Goal: Transaction & Acquisition: Purchase product/service

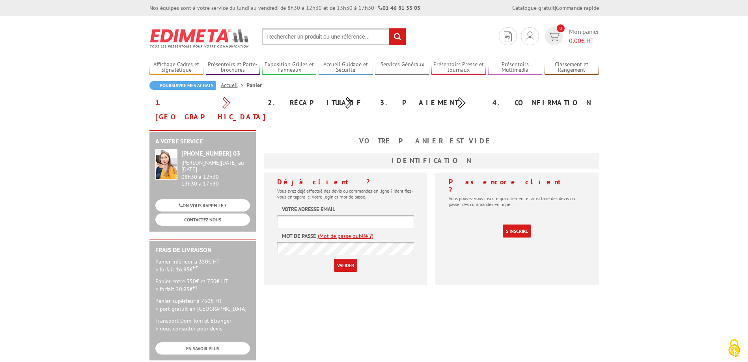
click at [319, 38] on input "text" at bounding box center [334, 36] width 144 height 17
type input "porte document mural"
click at [389, 28] on input "rechercher" at bounding box center [397, 36] width 17 height 17
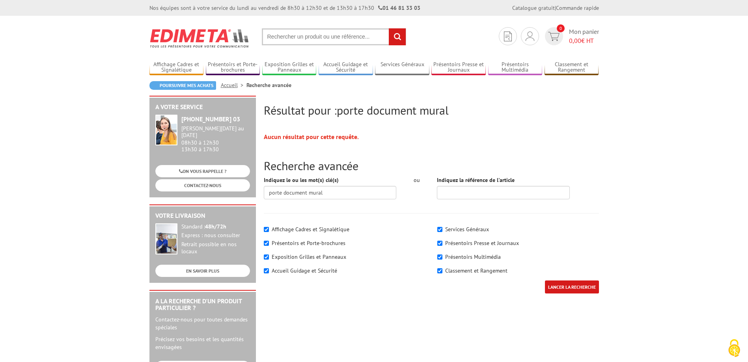
click at [284, 244] on label "Présentoirs et Porte-brochures" at bounding box center [309, 243] width 74 height 7
click at [269, 244] on input"] "Présentoirs et Porte-brochures" at bounding box center [266, 243] width 5 height 5
click at [284, 244] on label "Présentoirs et Porte-brochures" at bounding box center [309, 243] width 74 height 7
click at [269, 244] on input"] "Présentoirs et Porte-brochures" at bounding box center [266, 243] width 5 height 5
checkbox input"] "true"
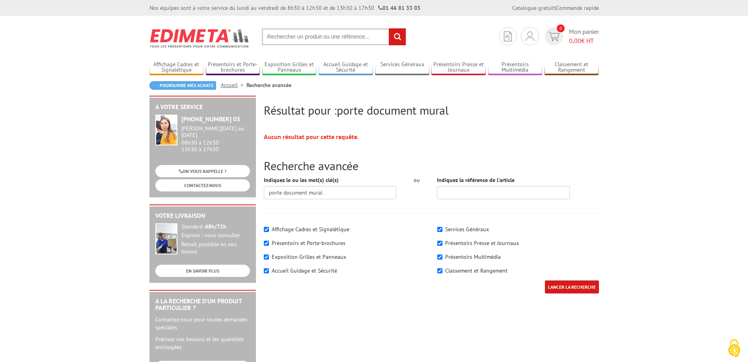
click at [569, 290] on input "LANCER LA RECHERCHE" at bounding box center [572, 287] width 54 height 13
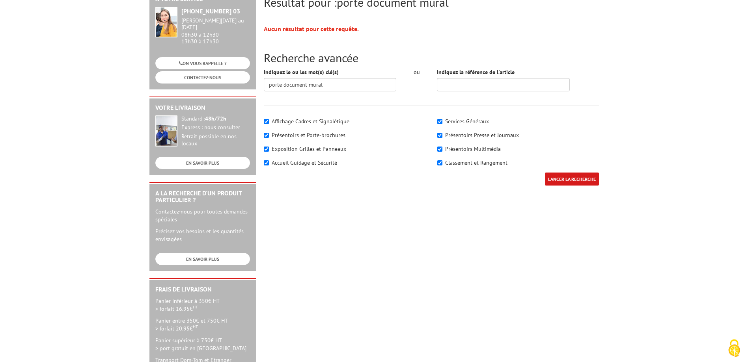
scroll to position [161, 0]
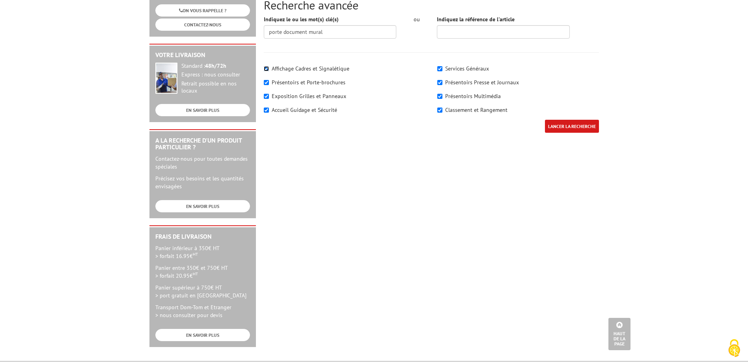
click at [267, 68] on input"] "Affichage Cadres et Signalétique" at bounding box center [266, 68] width 5 height 5
checkbox input"] "false"
click at [266, 97] on input"] "Exposition Grilles et Panneaux" at bounding box center [266, 96] width 5 height 5
checkbox input"] "false"
click at [266, 115] on div "Affichage Cadres et Signalétique Présentoirs et Porte-brochures" at bounding box center [345, 90] width 174 height 59
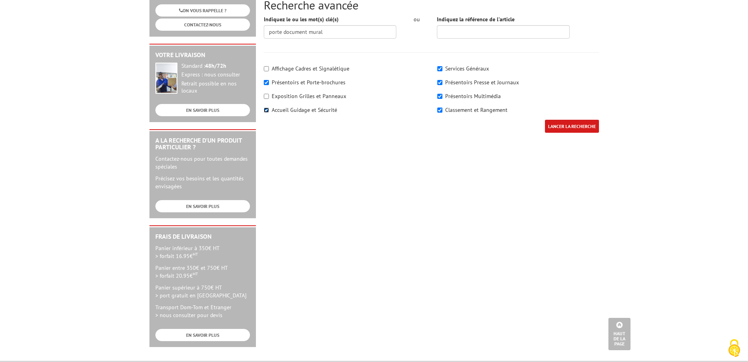
click at [267, 111] on input"] "Accueil Guidage et Sécurité" at bounding box center [266, 110] width 5 height 5
checkbox input"] "false"
click at [440, 70] on input"] "Services Généraux" at bounding box center [439, 68] width 5 height 5
checkbox input"] "false"
click at [439, 84] on input"] "Présentoirs Presse et Journaux" at bounding box center [439, 82] width 5 height 5
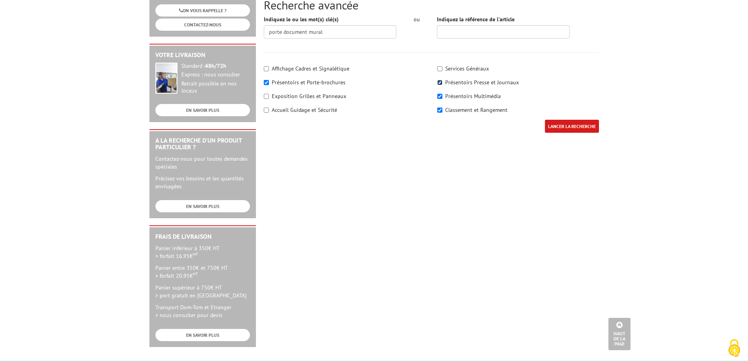
checkbox input"] "false"
click at [440, 97] on input"] "Présentoirs Multimédia" at bounding box center [439, 96] width 5 height 5
checkbox input"] "false"
click at [441, 111] on input"] "Classement et Rangement" at bounding box center [439, 110] width 5 height 5
checkbox input"] "false"
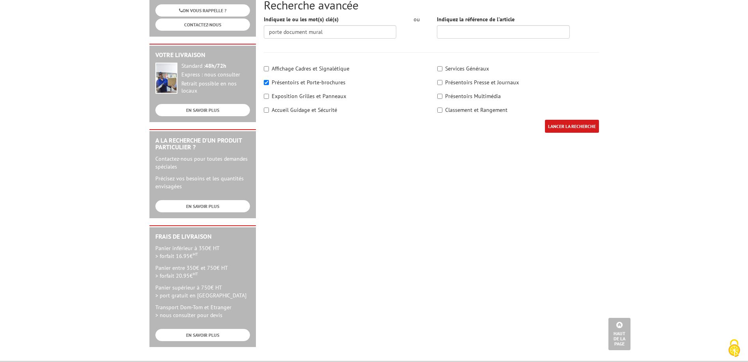
click at [554, 125] on input "LANCER LA RECHERCHE" at bounding box center [572, 126] width 54 height 13
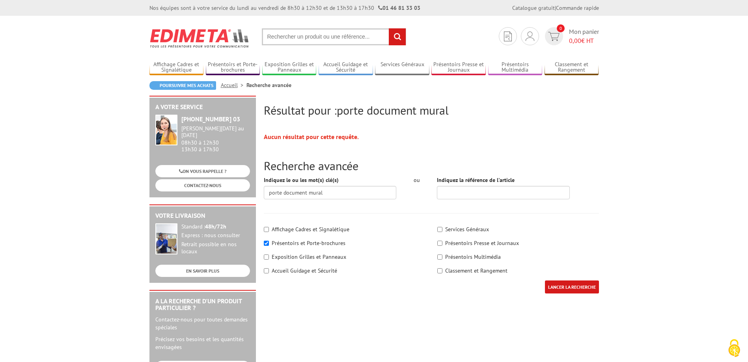
click at [289, 36] on input "text" at bounding box center [334, 36] width 144 height 17
type input "porte brochure mural"
click at [389, 28] on input "rechercher" at bounding box center [397, 36] width 17 height 17
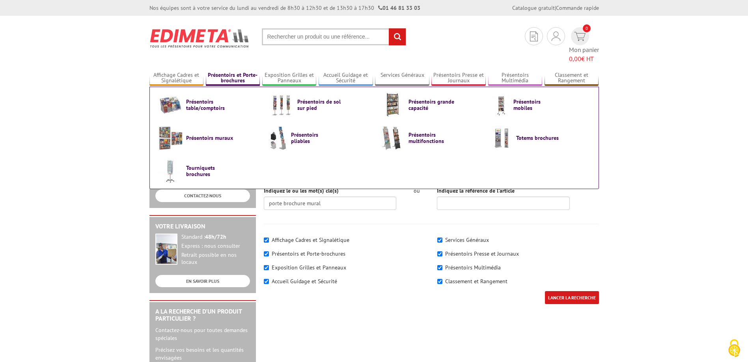
click at [231, 72] on link "Présentoirs et Porte-brochures" at bounding box center [233, 78] width 54 height 13
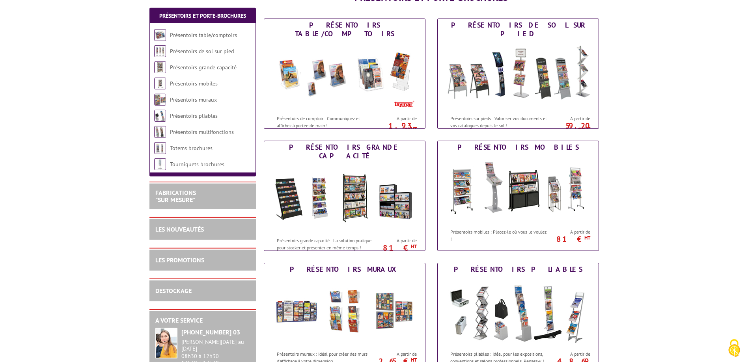
scroll to position [121, 0]
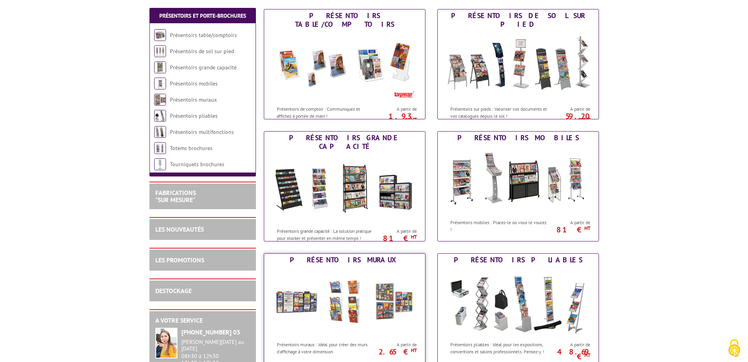
click at [310, 288] on img at bounding box center [345, 302] width 146 height 71
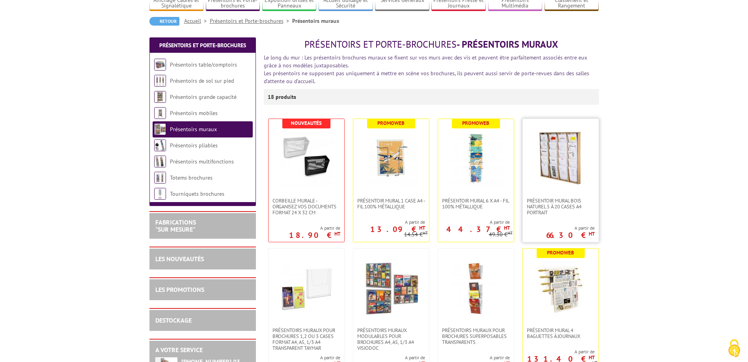
scroll to position [80, 0]
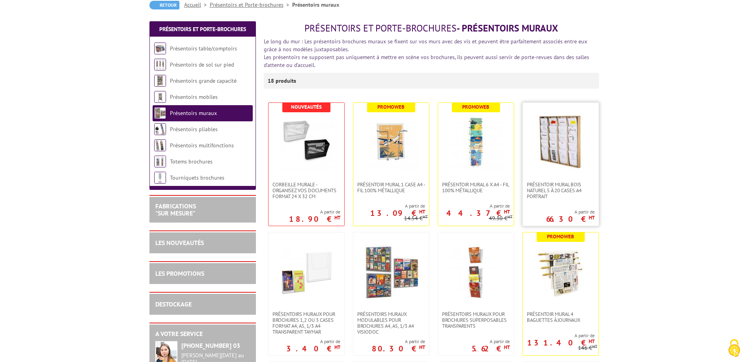
click at [540, 166] on img at bounding box center [560, 142] width 55 height 55
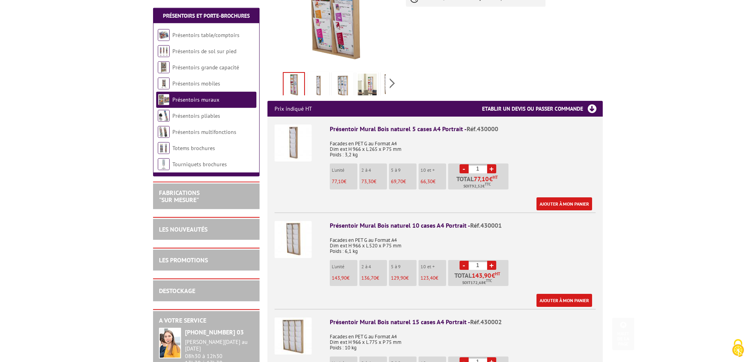
scroll to position [241, 0]
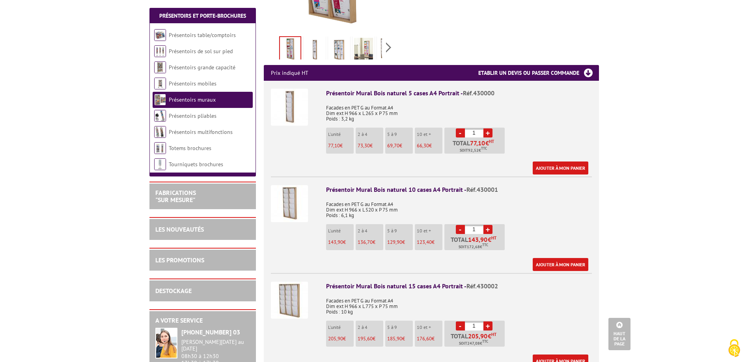
click at [555, 355] on link "Ajouter à mon panier" at bounding box center [561, 361] width 56 height 13
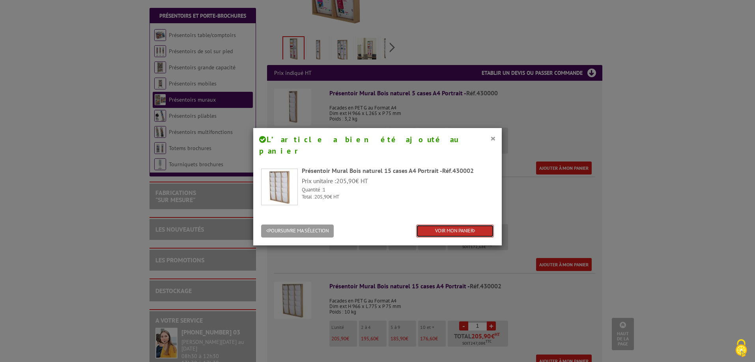
click at [436, 225] on link "VOIR MON PANIER" at bounding box center [455, 231] width 78 height 13
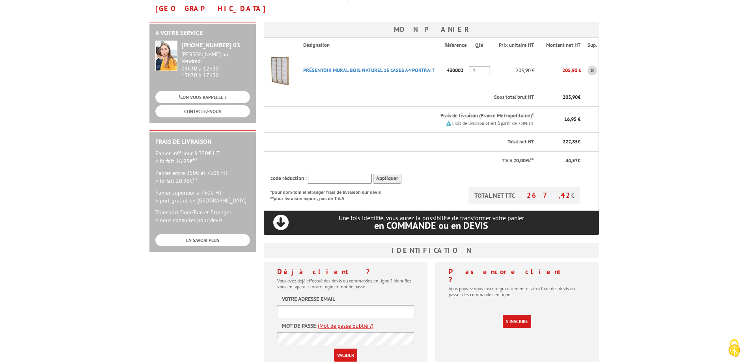
scroll to position [121, 0]
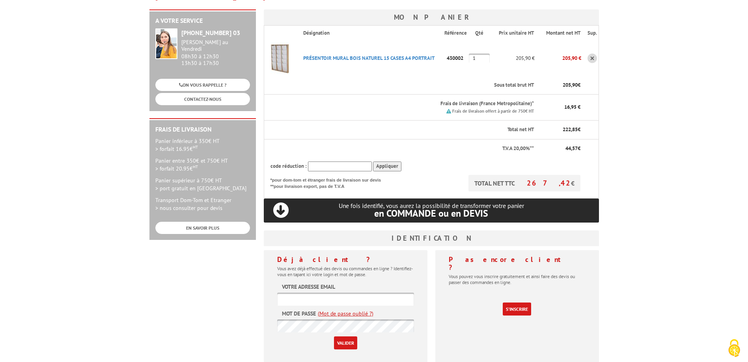
click at [294, 293] on input "text" at bounding box center [345, 299] width 137 height 13
type input "[EMAIL_ADDRESS][DOMAIN_NAME]"
click at [348, 337] on input "Valider" at bounding box center [345, 343] width 23 height 13
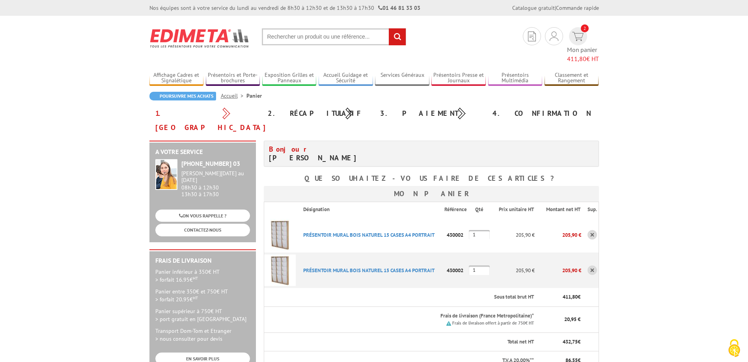
click at [590, 266] on link at bounding box center [592, 270] width 9 height 9
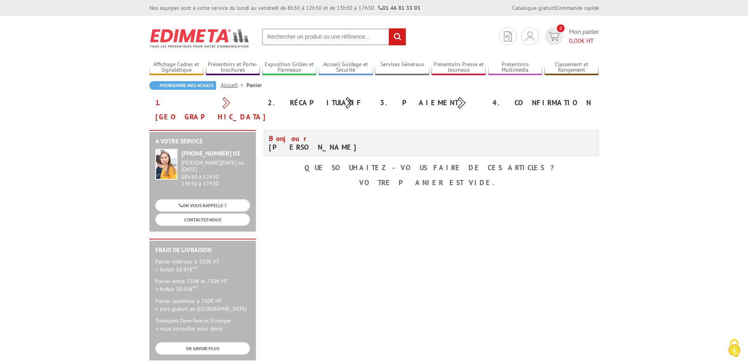
scroll to position [121, 0]
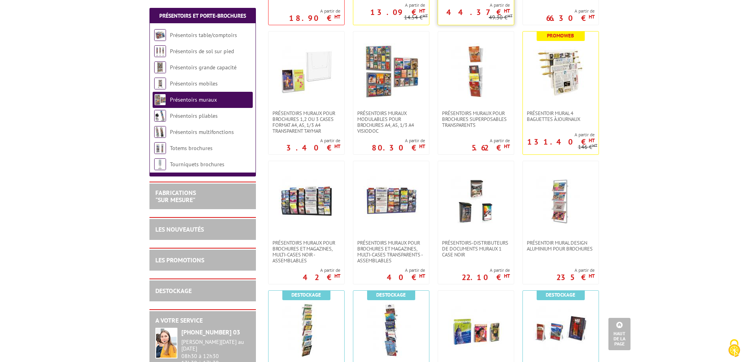
scroll to position [121, 0]
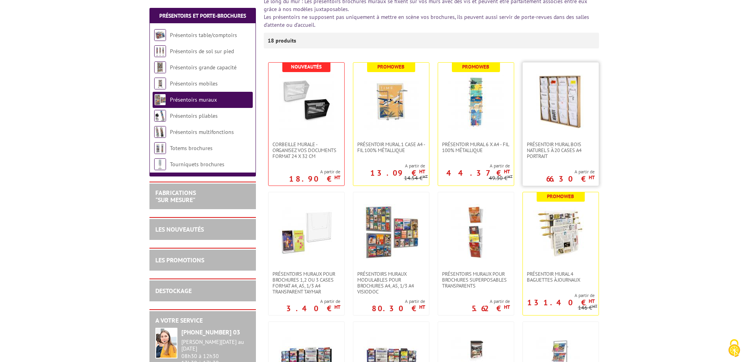
click at [571, 118] on img at bounding box center [560, 102] width 55 height 55
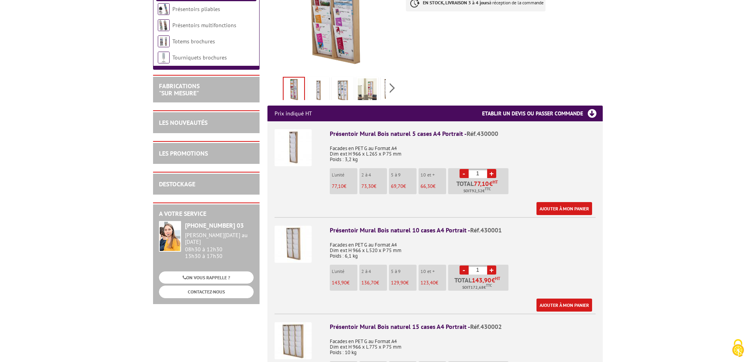
scroll to position [241, 0]
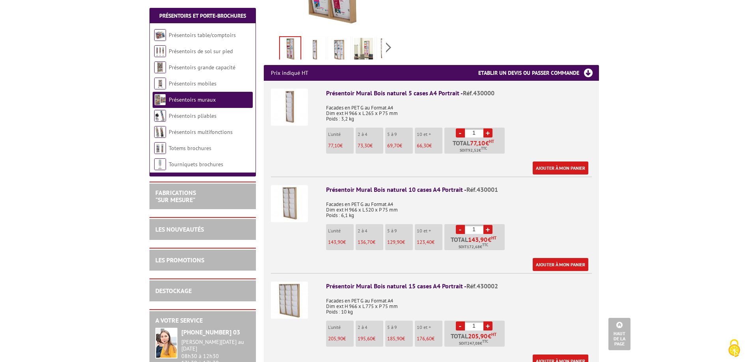
click at [559, 355] on link "Ajouter à mon panier" at bounding box center [561, 361] width 56 height 13
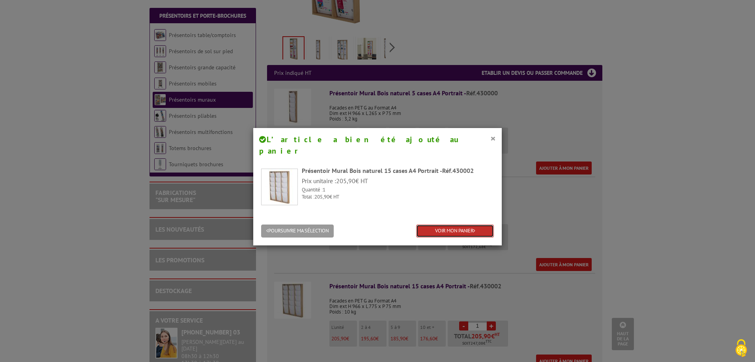
click at [439, 225] on link "VOIR MON PANIER" at bounding box center [455, 231] width 78 height 13
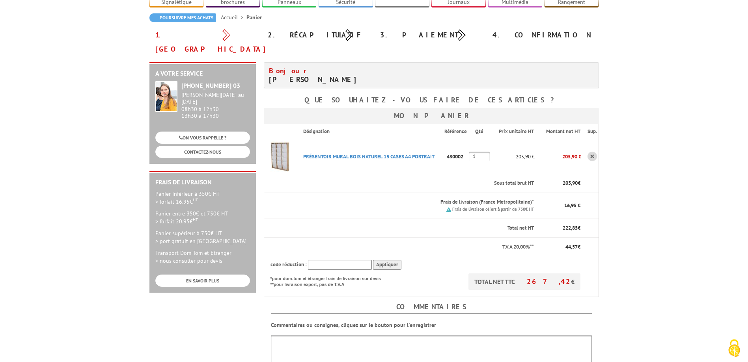
scroll to position [80, 0]
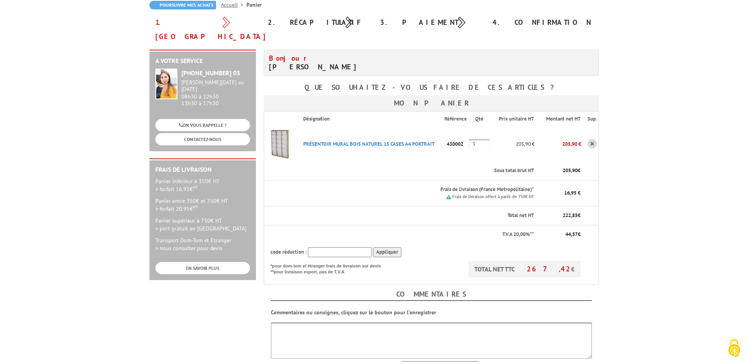
click at [670, 71] on body "Nos équipes sont à votre service du [DATE] au [DATE] de 8h30 à 12h30 et de 13h3…" at bounding box center [374, 257] width 748 height 675
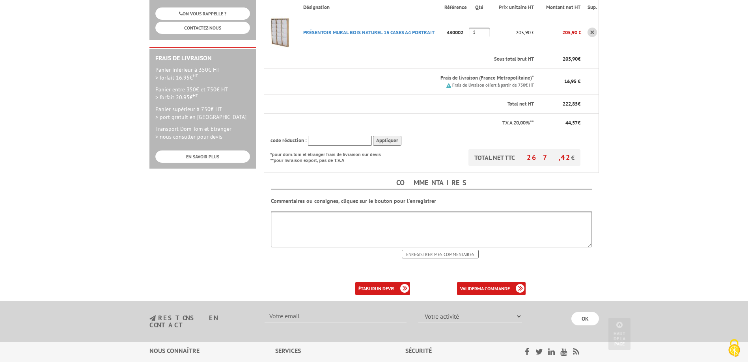
scroll to position [201, 0]
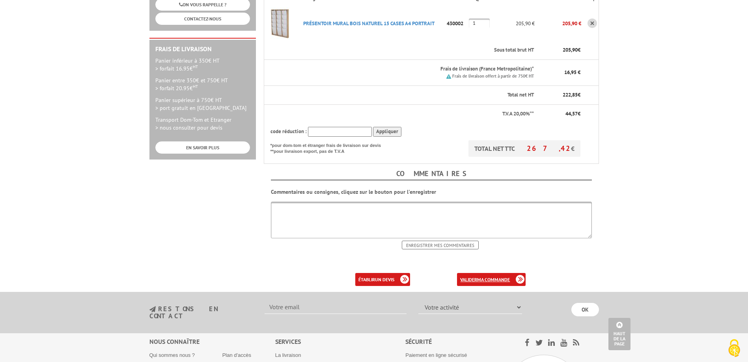
click at [471, 273] on link "valider ma commande" at bounding box center [491, 279] width 69 height 13
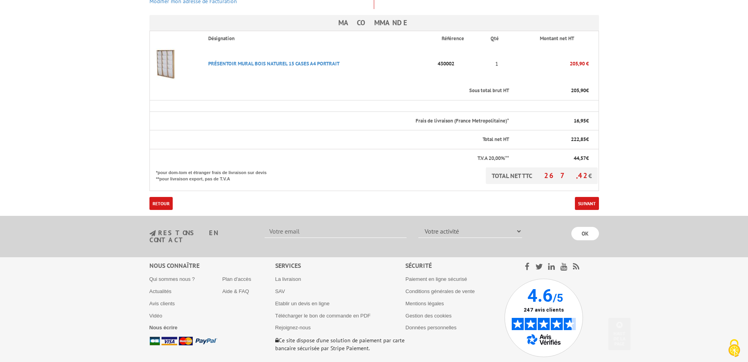
scroll to position [201, 0]
click at [585, 196] on link "Suivant" at bounding box center [587, 202] width 24 height 13
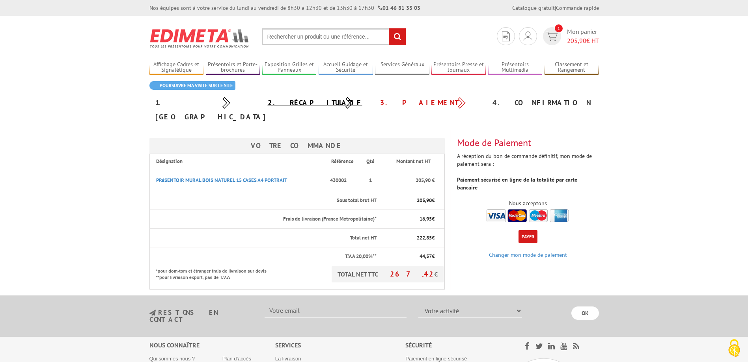
click at [295, 103] on link "2. Récapitulatif" at bounding box center [315, 102] width 95 height 9
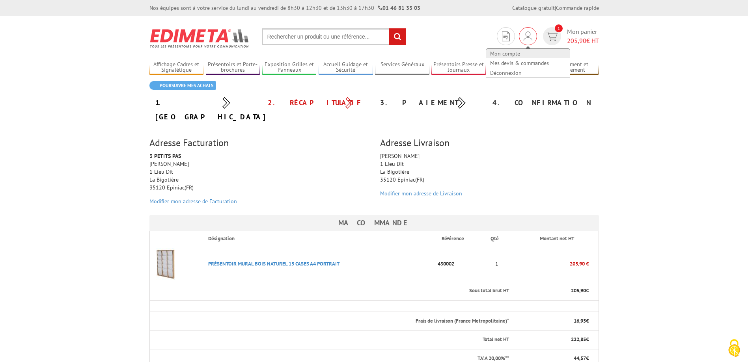
click at [493, 54] on link "Mon compte" at bounding box center [528, 53] width 84 height 9
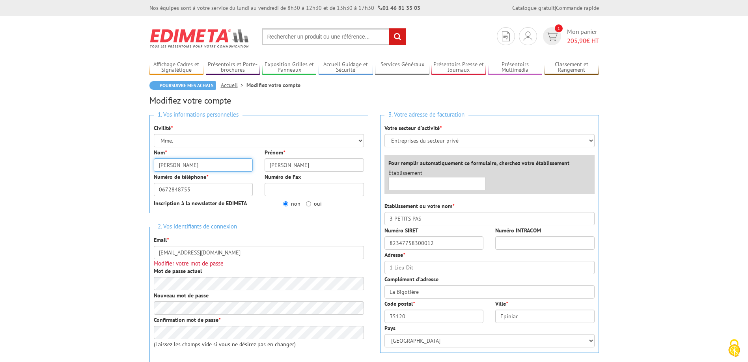
drag, startPoint x: 179, startPoint y: 163, endPoint x: 153, endPoint y: 167, distance: 25.9
click at [153, 167] on div "Nom * [PERSON_NAME]" at bounding box center [203, 160] width 111 height 23
drag, startPoint x: 176, startPoint y: 166, endPoint x: 153, endPoint y: 167, distance: 22.9
click at [154, 167] on input "[PERSON_NAME]" at bounding box center [203, 165] width 99 height 13
click at [87, 237] on body "Nos équipes sont à votre service du lundi au vendredi de 8h30 à 12h30 et de 13h…" at bounding box center [374, 361] width 748 height 722
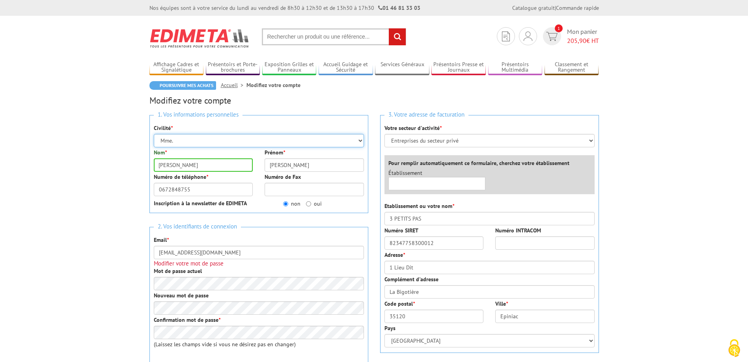
click at [154, 134] on select "Mr. Mme. Mlle." at bounding box center [259, 140] width 210 height 13
click at [358, 141] on select "Mr. Mme. Mlle." at bounding box center [259, 140] width 210 height 13
click at [575, 34] on span "Mon panier 205,90 € HT" at bounding box center [583, 36] width 32 height 18
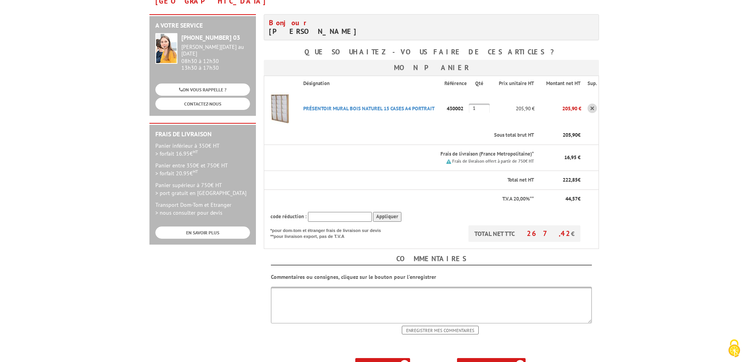
scroll to position [121, 0]
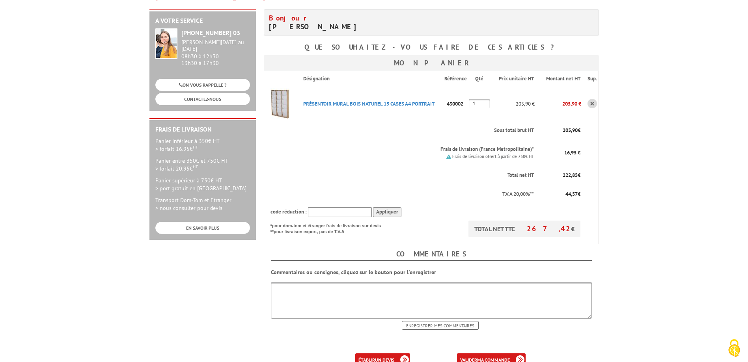
click at [487, 357] on b "ma commande" at bounding box center [493, 360] width 33 height 6
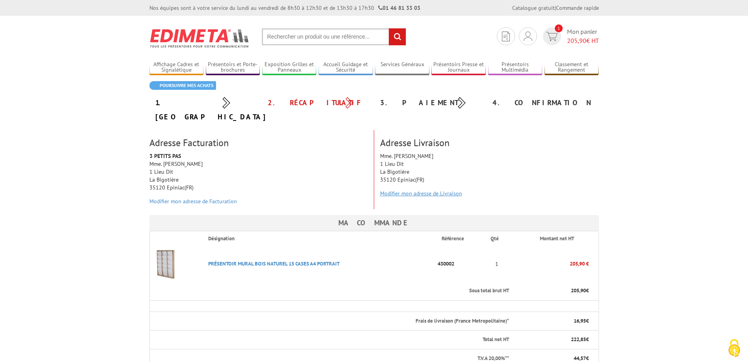
click at [415, 190] on link "Modifier mon adresse de Livraison" at bounding box center [421, 193] width 82 height 7
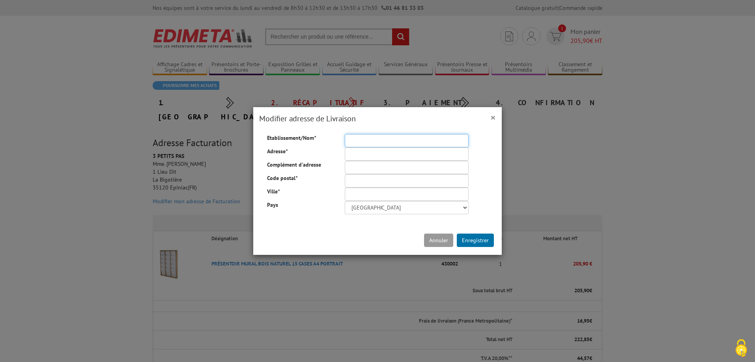
click at [371, 144] on input "Etablissement/Nom *" at bounding box center [407, 140] width 124 height 13
type input "3 PETITS PAS"
type input "1 Lieu Dit"
type input "La Bigotière"
type input "35120"
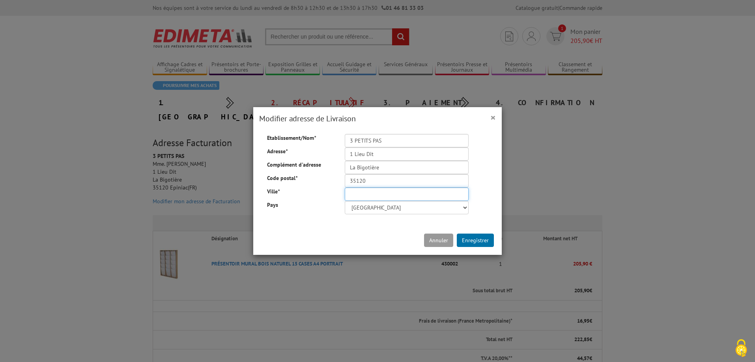
type input "Epiniac"
click at [470, 237] on button "Enregistrer" at bounding box center [475, 240] width 37 height 13
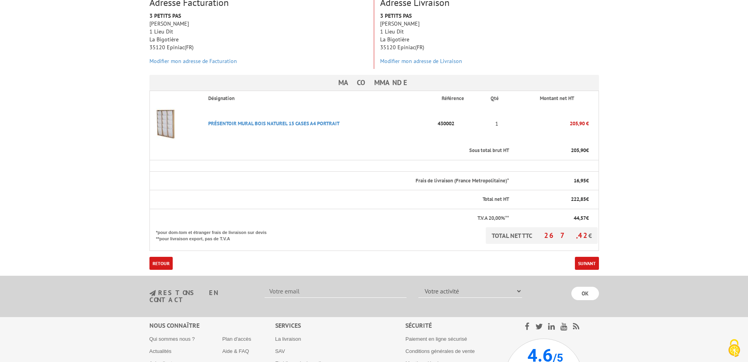
scroll to position [201, 0]
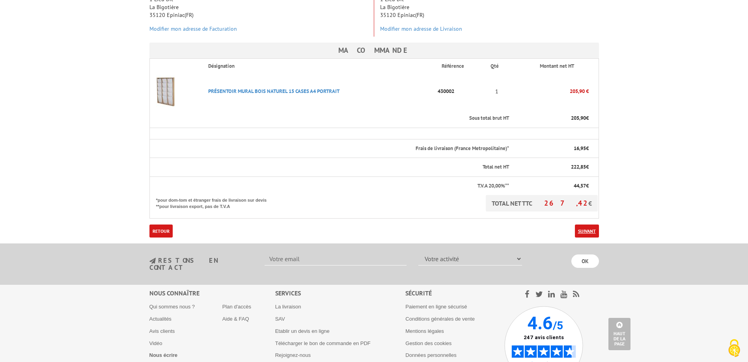
click at [579, 225] on link "Suivant" at bounding box center [587, 231] width 24 height 13
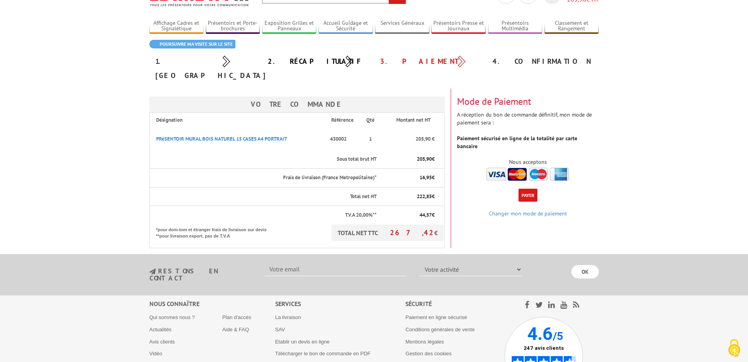
scroll to position [95, 0]
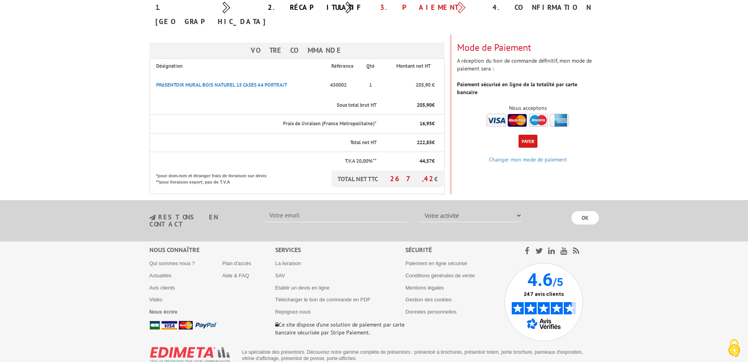
click at [529, 135] on button "Payer" at bounding box center [528, 141] width 19 height 13
